Goal: Check status: Check status

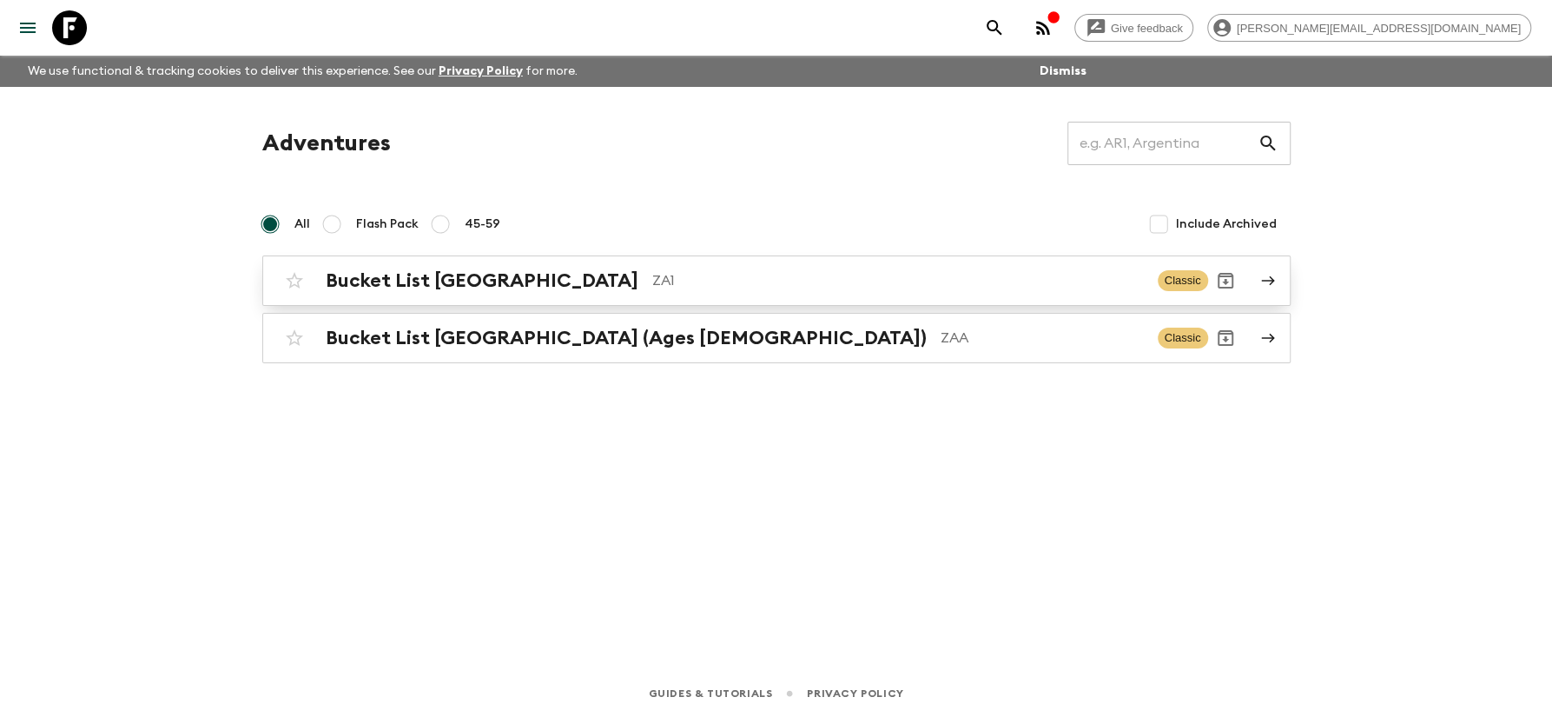
click at [488, 288] on h2 "Bucket List South Africa" at bounding box center [482, 280] width 313 height 23
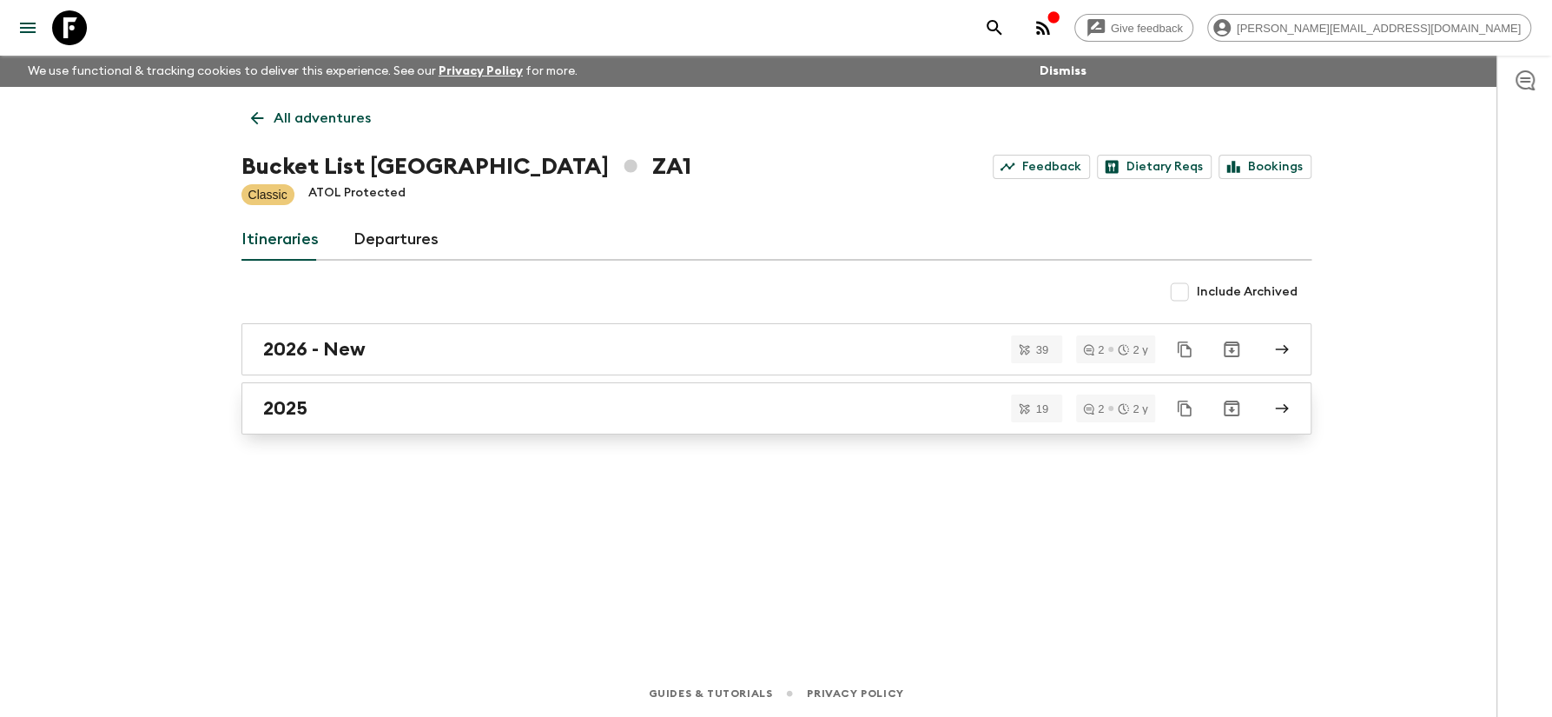
click at [294, 407] on h2 "2025" at bounding box center [285, 408] width 44 height 23
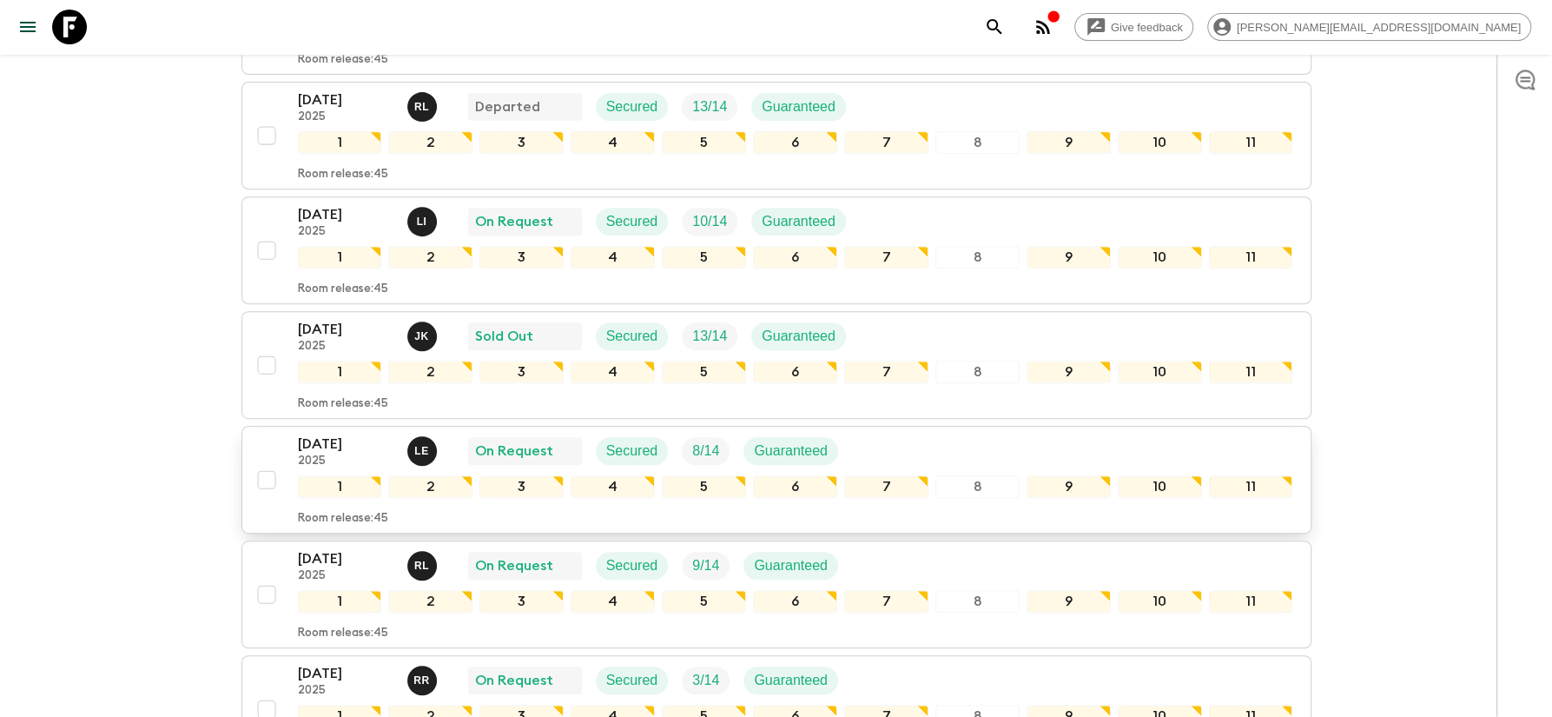
scroll to position [466, 0]
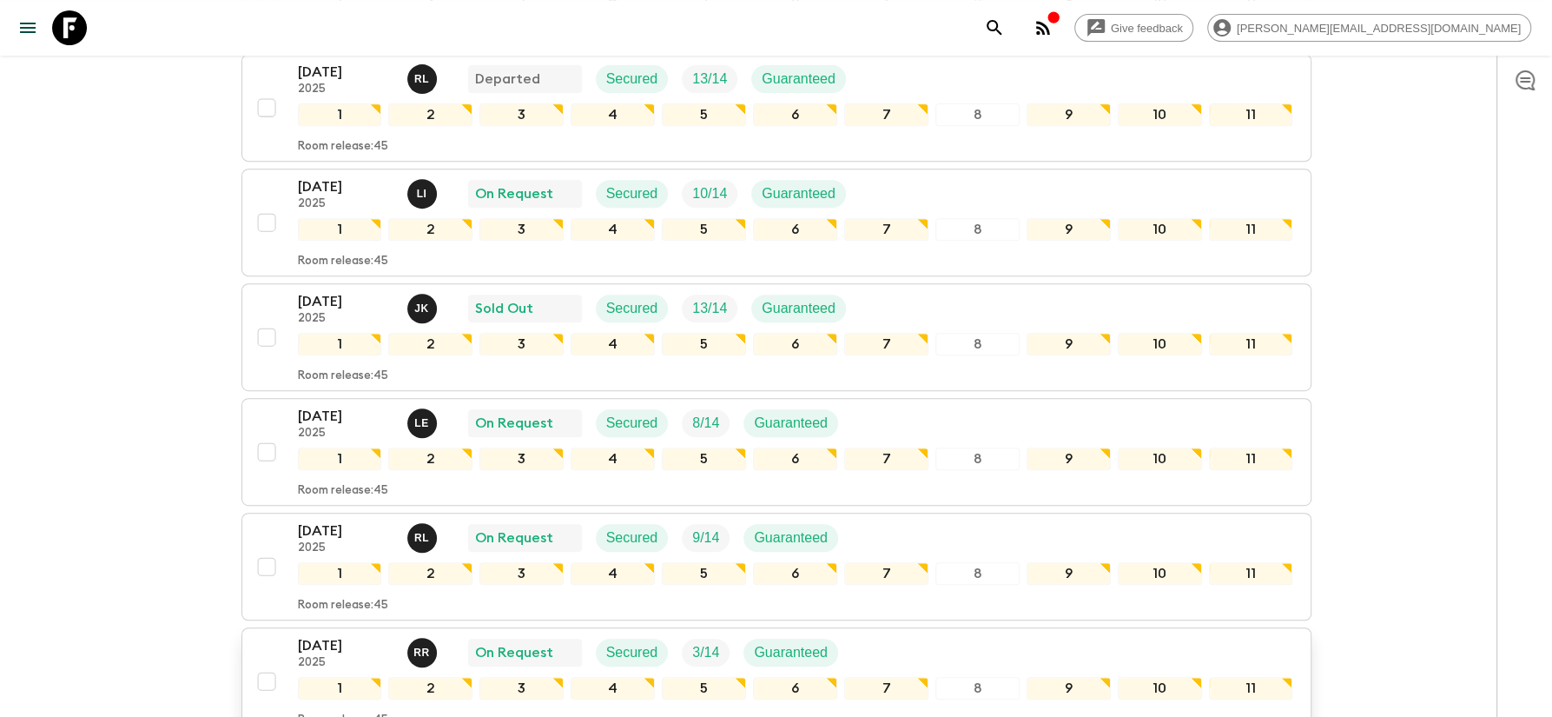
click at [347, 635] on p "19 Oct 2025" at bounding box center [346, 645] width 96 height 21
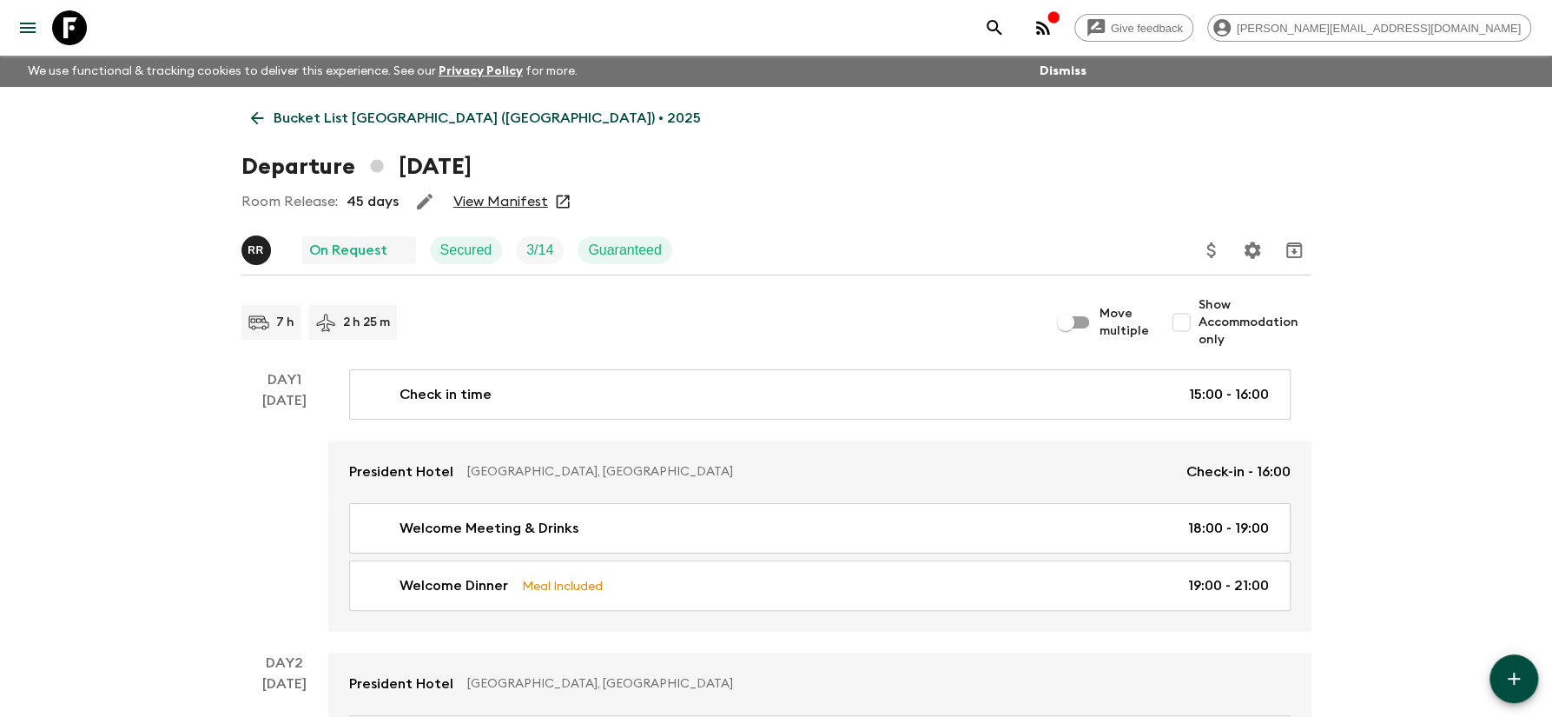
click at [456, 207] on link "View Manifest" at bounding box center [500, 201] width 95 height 17
